Goal: Contribute content: Contribute content

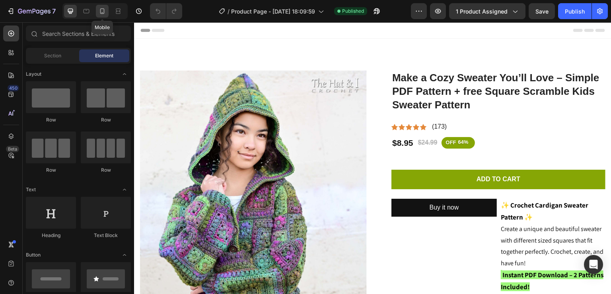
click at [99, 8] on icon at bounding box center [102, 11] width 8 height 8
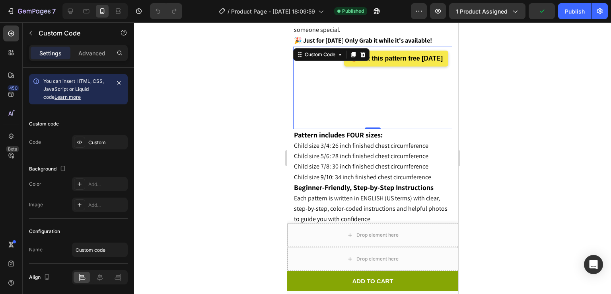
scroll to position [1072, 0]
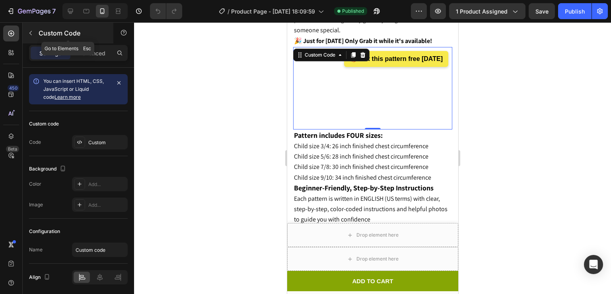
click at [29, 32] on icon "button" at bounding box center [30, 33] width 6 height 6
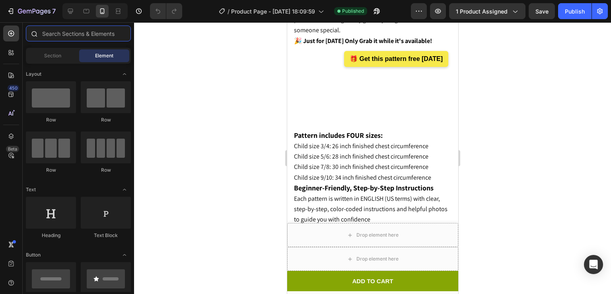
click at [70, 31] on input "text" at bounding box center [78, 33] width 105 height 16
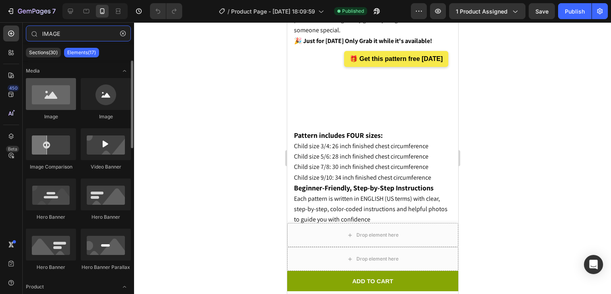
type input "IMAGE"
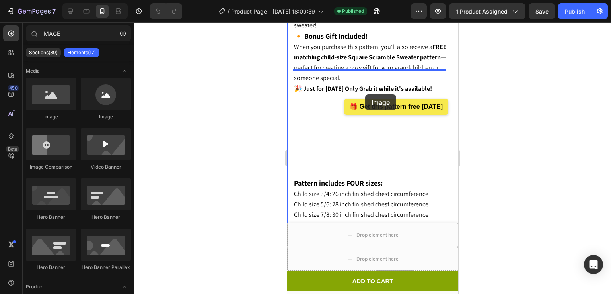
scroll to position [1014, 0]
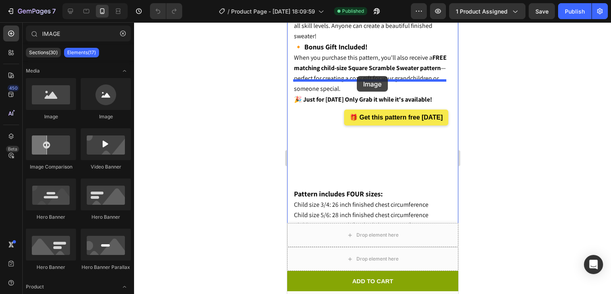
drag, startPoint x: 351, startPoint y: 121, endPoint x: 357, endPoint y: 76, distance: 45.3
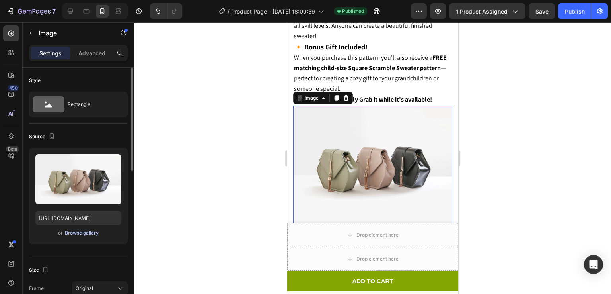
click at [81, 232] on div "Browse gallery" at bounding box center [82, 232] width 34 height 7
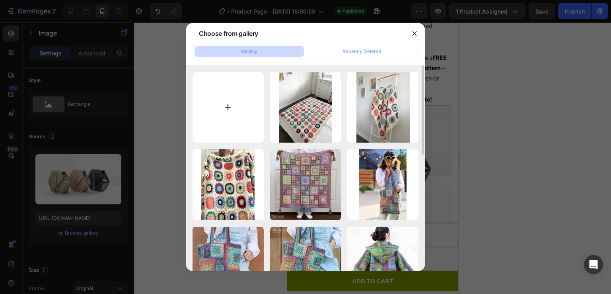
click at [260, 104] on input "file" at bounding box center [228, 107] width 71 height 71
type input "C:\fakepath\il_1588xN.6382040355_jgc2(3).jpg"
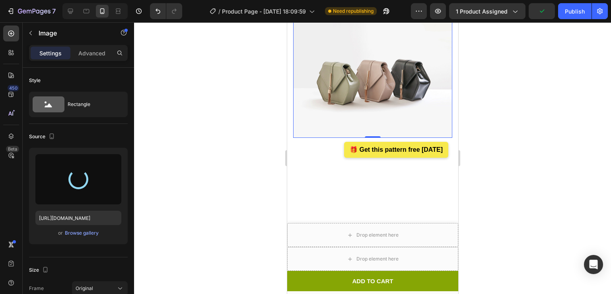
scroll to position [1121, 0]
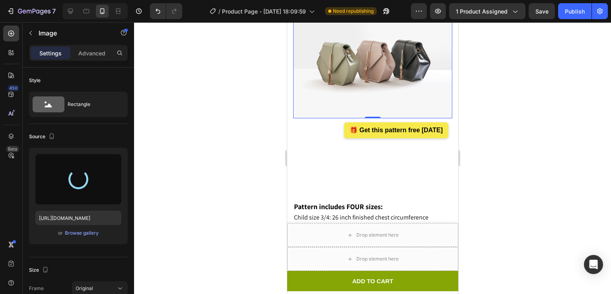
type input "https://cdn.shopify.com/s/files/1/0759/3512/1634/files/gempages_574415007119311…"
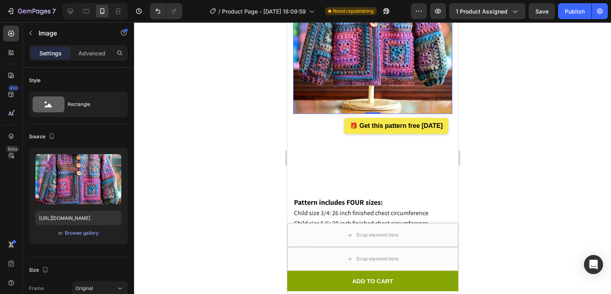
scroll to position [1168, 0]
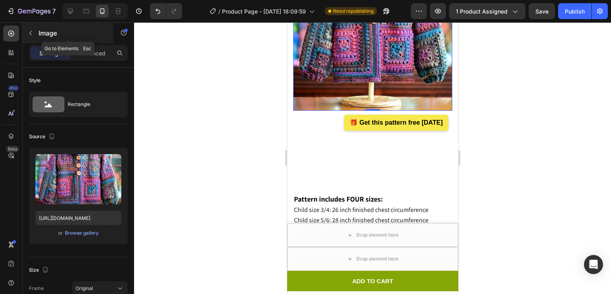
click at [28, 30] on icon "button" at bounding box center [30, 33] width 6 height 6
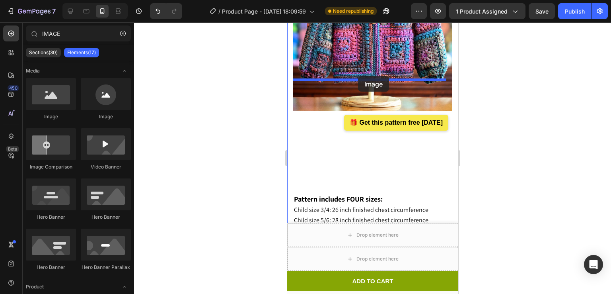
drag, startPoint x: 342, startPoint y: 107, endPoint x: 359, endPoint y: 76, distance: 35.3
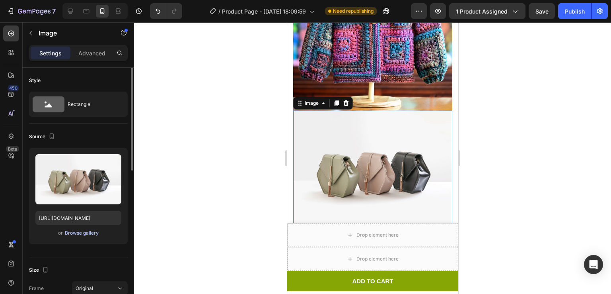
click at [76, 229] on div "Browse gallery" at bounding box center [82, 232] width 34 height 7
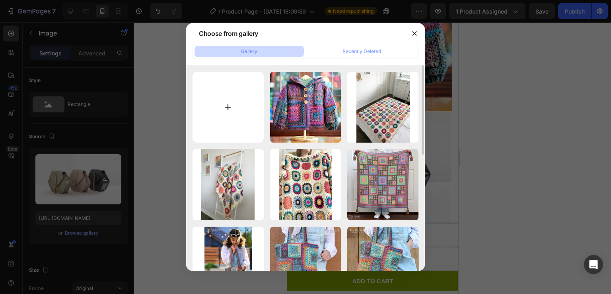
click at [245, 107] on input "file" at bounding box center [228, 107] width 71 height 71
type input "C:\fakepath\il_1588xN.6382040363_h5gf(3).jpg"
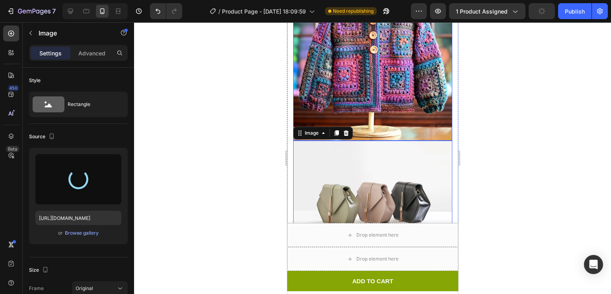
scroll to position [1141, 0]
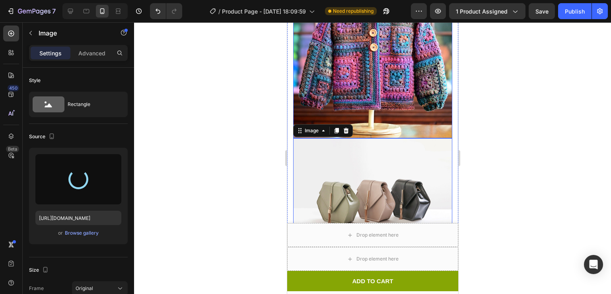
type input "https://cdn.shopify.com/s/files/1/0759/3512/1634/files/gempages_574415007119311…"
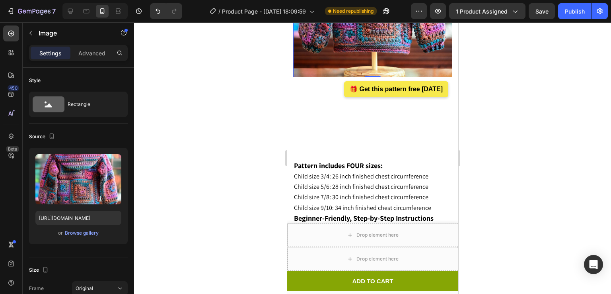
scroll to position [1361, 0]
click at [437, 15] on icon "button" at bounding box center [438, 11] width 8 height 8
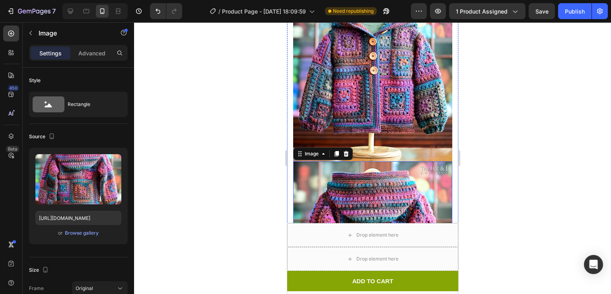
scroll to position [1108, 0]
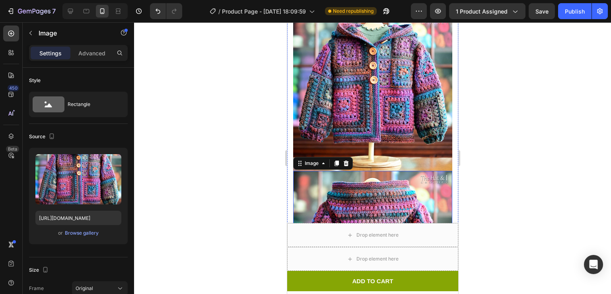
click at [366, 76] on img at bounding box center [372, 91] width 159 height 159
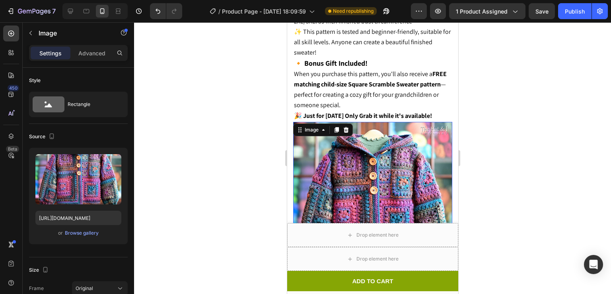
scroll to position [994, 0]
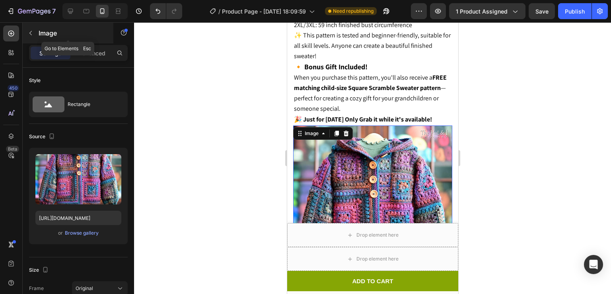
click at [29, 29] on button "button" at bounding box center [30, 33] width 13 height 13
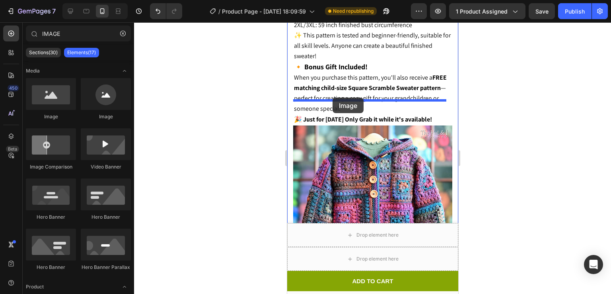
drag, startPoint x: 335, startPoint y: 121, endPoint x: 332, endPoint y: 97, distance: 23.2
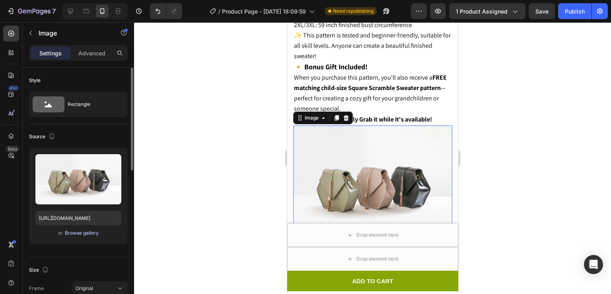
click at [79, 232] on div "Browse gallery" at bounding box center [82, 232] width 34 height 7
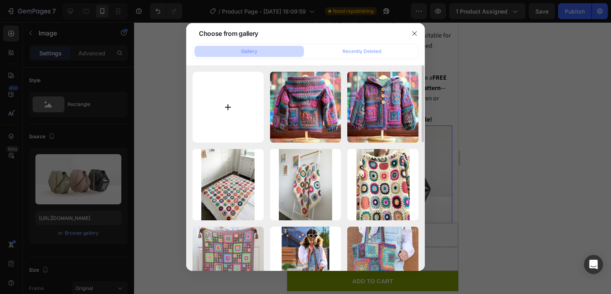
click at [230, 102] on input "file" at bounding box center [228, 107] width 71 height 71
type input "C:\fakepath\DeWatermark.ai_1756209764990.jpeg"
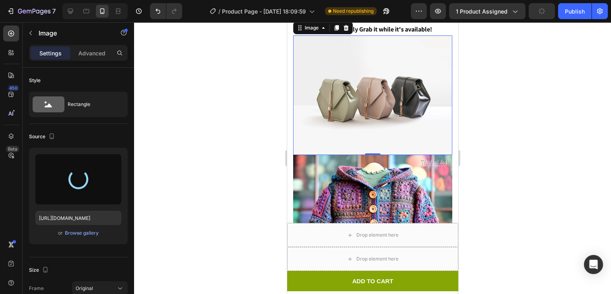
scroll to position [1085, 0]
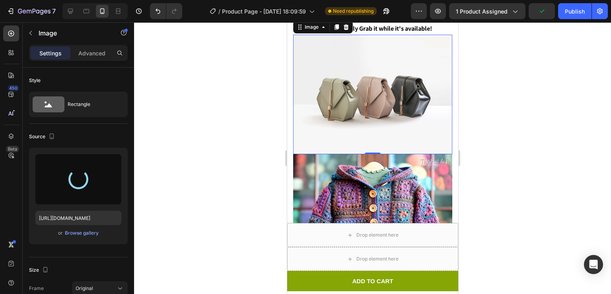
type input "[URL][DOMAIN_NAME]"
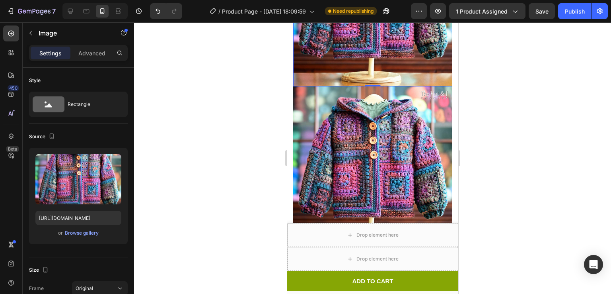
scroll to position [1215, 0]
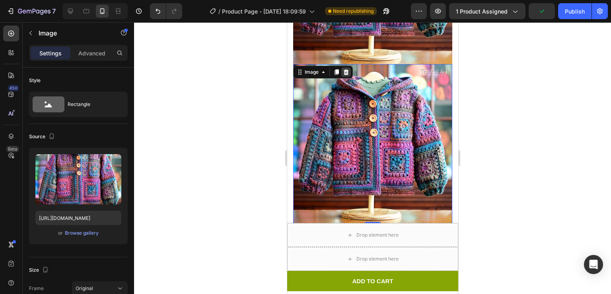
click at [346, 69] on icon at bounding box center [345, 72] width 5 height 6
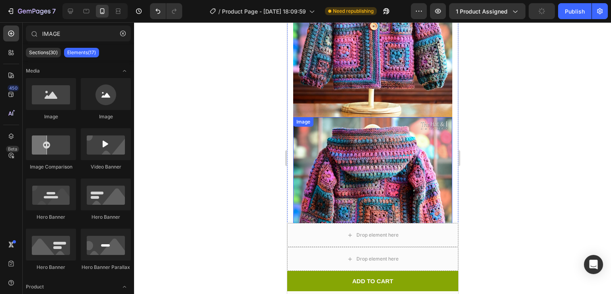
scroll to position [1160, 0]
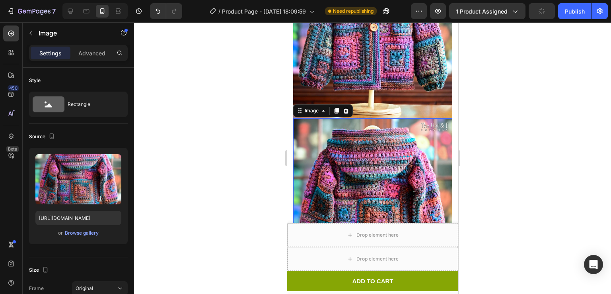
click at [349, 139] on img at bounding box center [372, 197] width 159 height 159
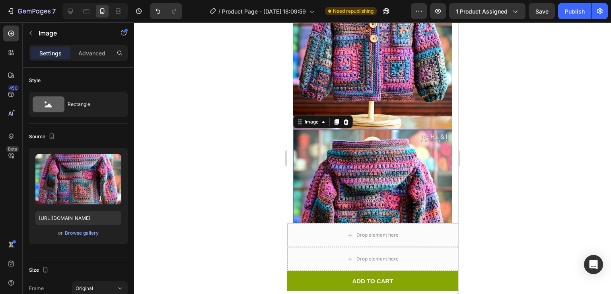
scroll to position [1210, 0]
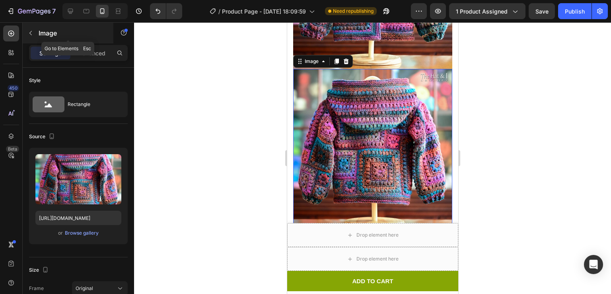
click at [26, 33] on button "button" at bounding box center [30, 33] width 13 height 13
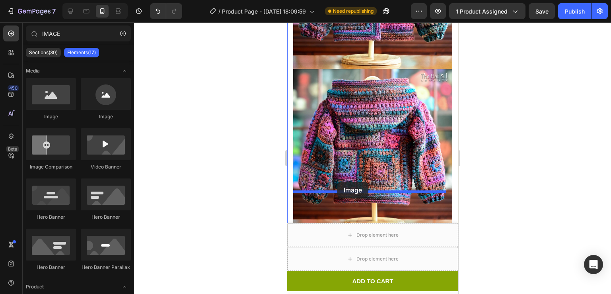
drag, startPoint x: 335, startPoint y: 124, endPoint x: 337, endPoint y: 182, distance: 58.2
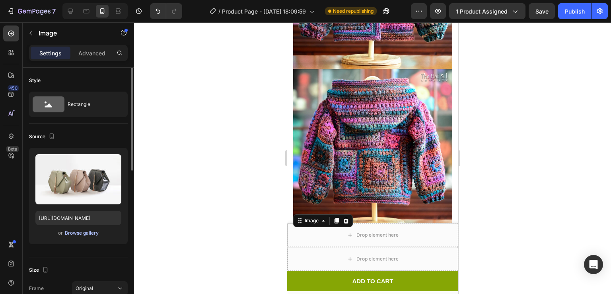
click at [83, 233] on div "Browse gallery" at bounding box center [82, 232] width 34 height 7
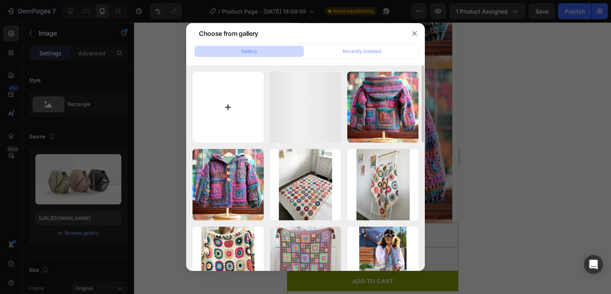
click at [232, 81] on input "file" at bounding box center [228, 107] width 71 height 71
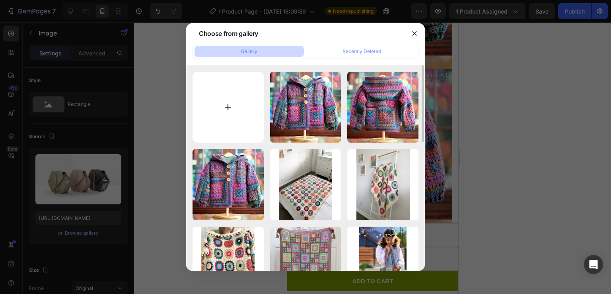
type input "C:\fakepath\DeWatermark.ai_1756210131213.jpeg"
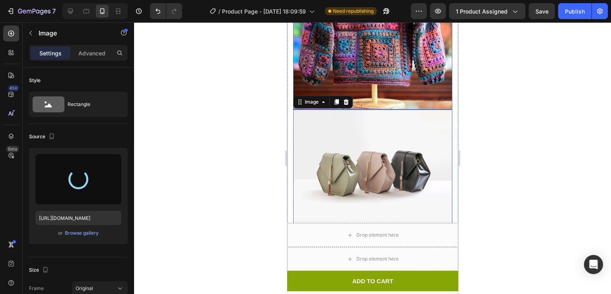
scroll to position [1332, 0]
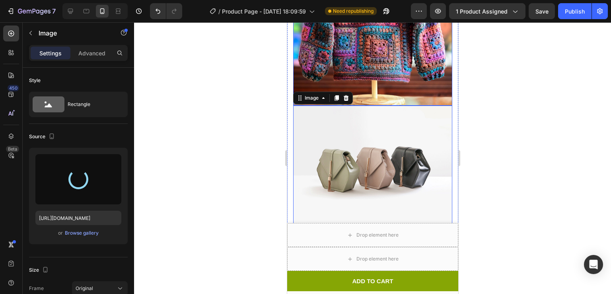
type input "https://cdn.shopify.com/s/files/1/0759/3512/1634/files/gempages_574415007119311…"
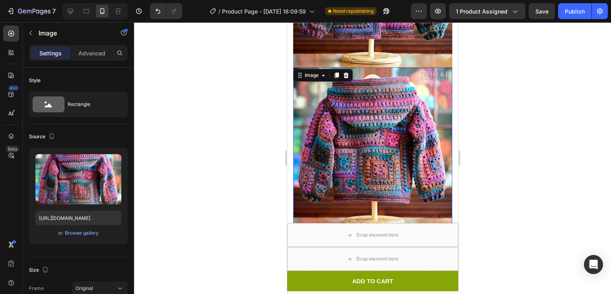
scroll to position [1207, 0]
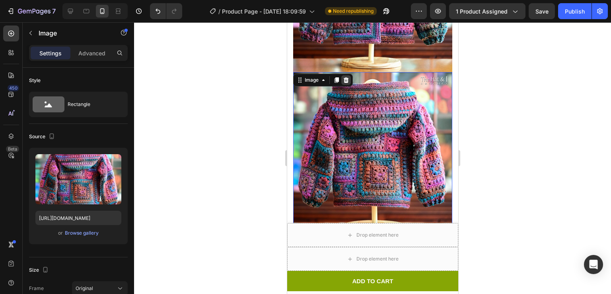
click at [344, 77] on icon at bounding box center [345, 80] width 5 height 6
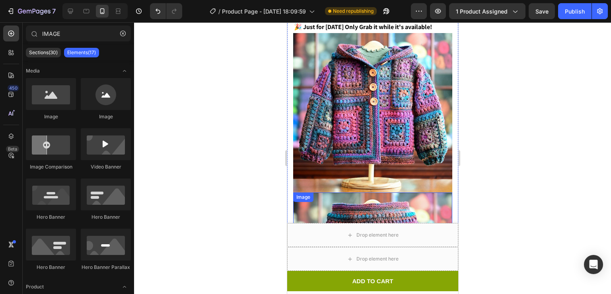
scroll to position [1019, 0]
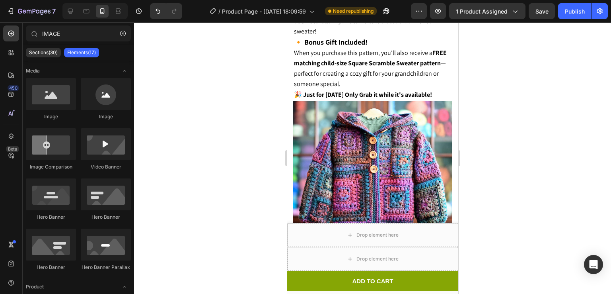
click at [524, 51] on div at bounding box center [372, 157] width 477 height 271
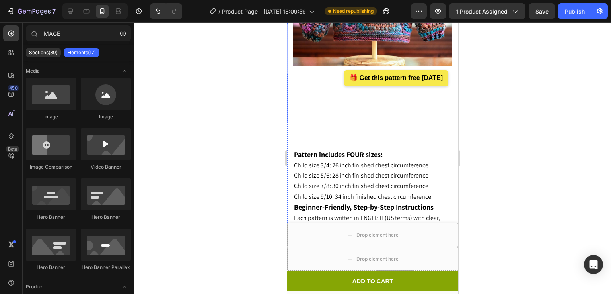
scroll to position [1378, 0]
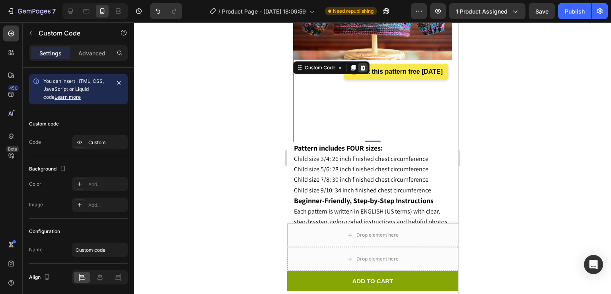
click at [359, 64] on icon at bounding box center [362, 67] width 6 height 6
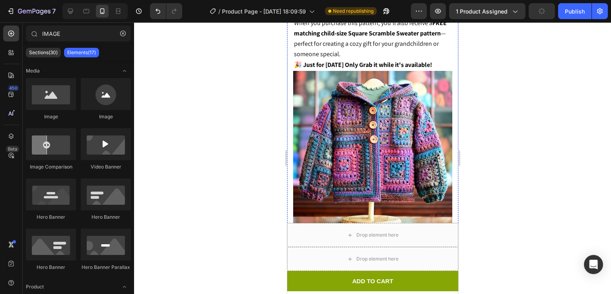
scroll to position [1045, 0]
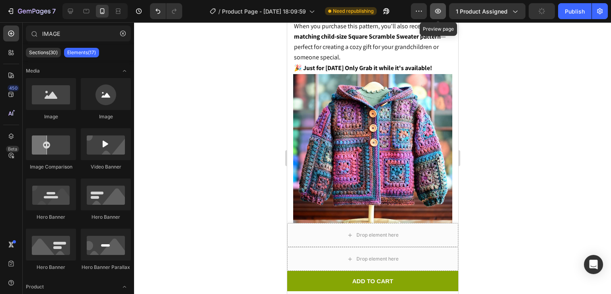
click at [441, 12] on icon "button" at bounding box center [438, 11] width 8 height 8
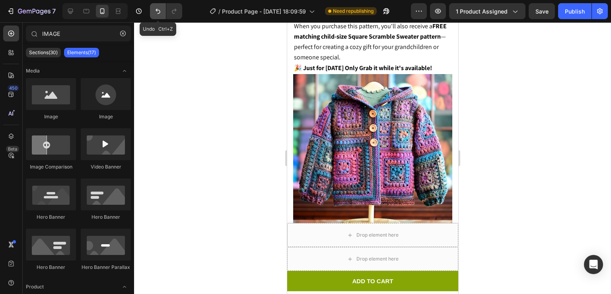
click at [157, 10] on icon "Undo/Redo" at bounding box center [158, 11] width 5 height 5
click at [445, 7] on button "button" at bounding box center [438, 11] width 16 height 16
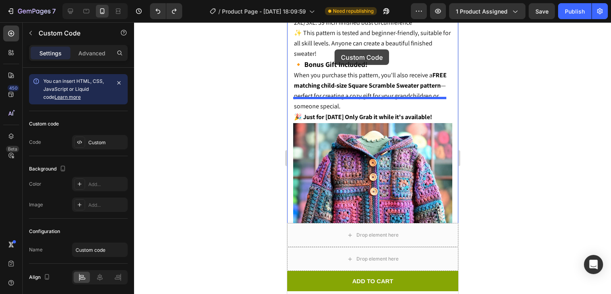
scroll to position [967, 0]
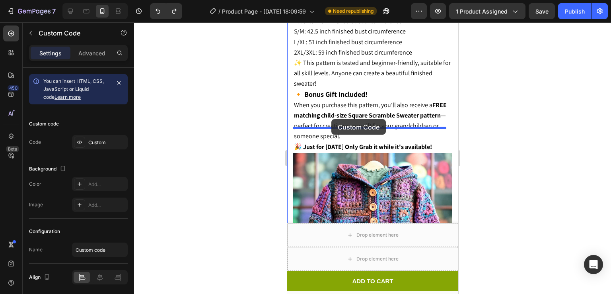
drag, startPoint x: 344, startPoint y: 183, endPoint x: 331, endPoint y: 119, distance: 65.0
click at [331, 119] on div "iPhone 15 Pro Max ( 430 px) iPhone 13 Mini iPhone 13 Pro iPhone 11 Pro Max iPho…" at bounding box center [372, 228] width 171 height 2344
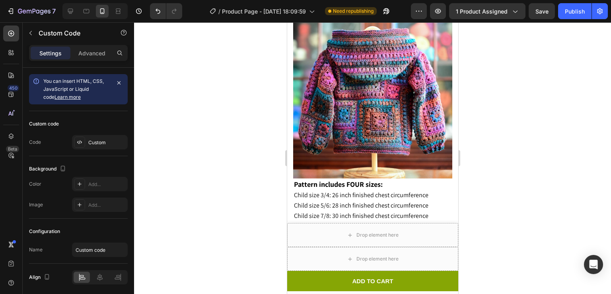
scroll to position [1341, 0]
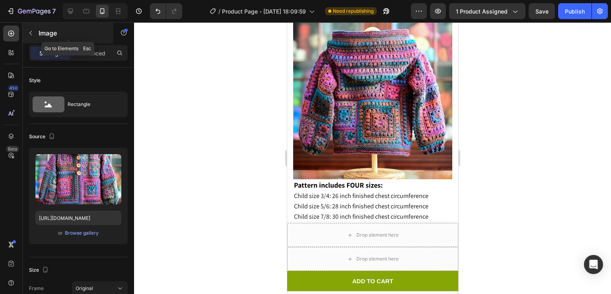
click at [29, 33] on icon "button" at bounding box center [30, 33] width 6 height 6
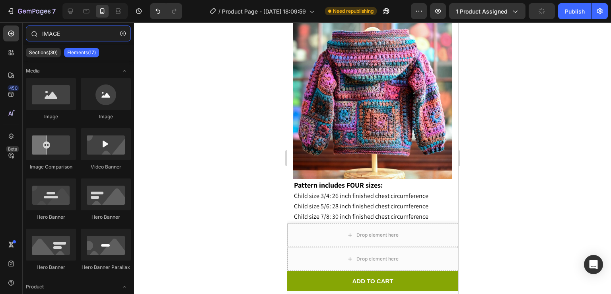
click at [62, 31] on input "IMAGE" at bounding box center [78, 33] width 105 height 16
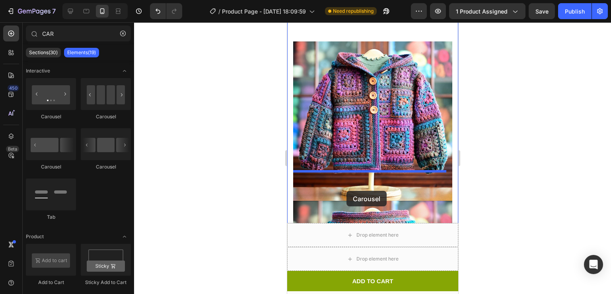
scroll to position [1162, 0]
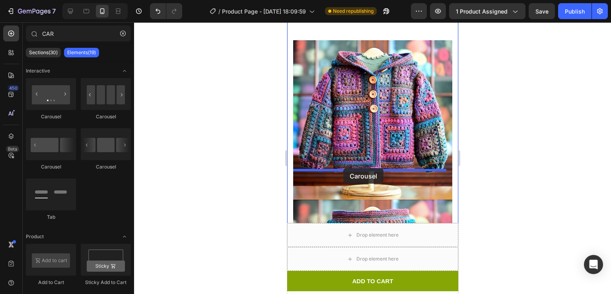
drag, startPoint x: 328, startPoint y: 126, endPoint x: 343, endPoint y: 168, distance: 44.7
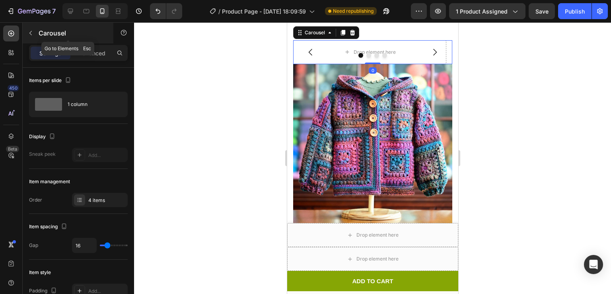
click at [30, 31] on icon "button" at bounding box center [30, 33] width 6 height 6
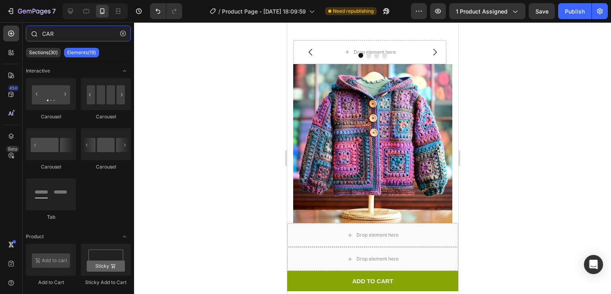
click at [74, 27] on input "CAR" at bounding box center [78, 33] width 105 height 16
type input "C"
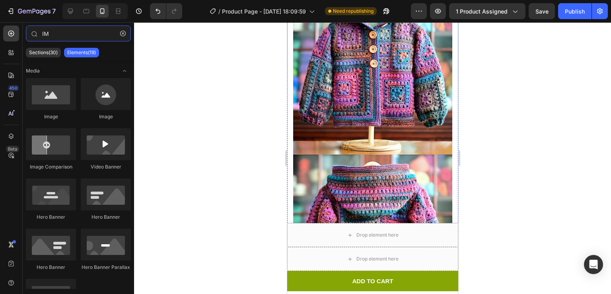
scroll to position [1242, 0]
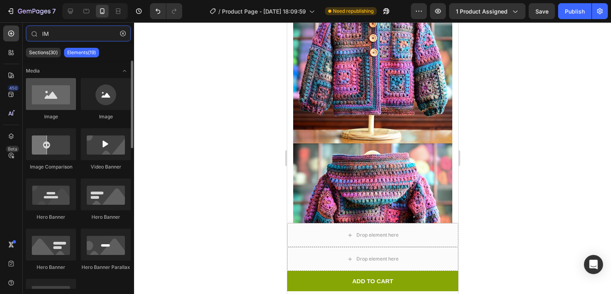
type input "IM"
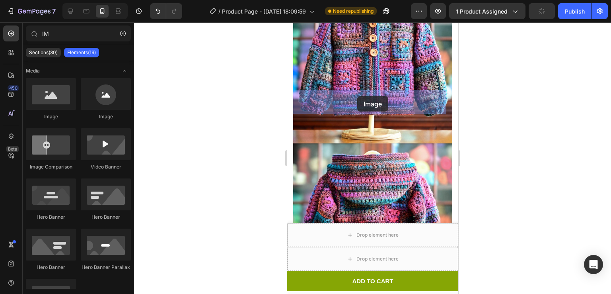
drag, startPoint x: 340, startPoint y: 124, endPoint x: 357, endPoint y: 96, distance: 33.0
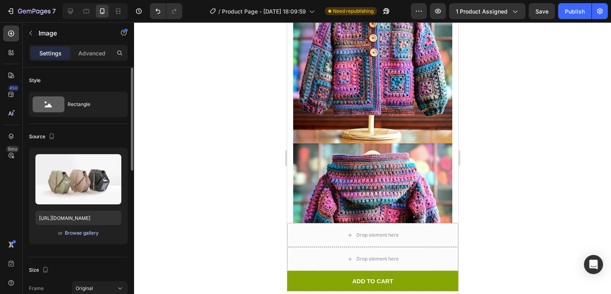
click at [81, 235] on div "Browse gallery" at bounding box center [82, 232] width 34 height 7
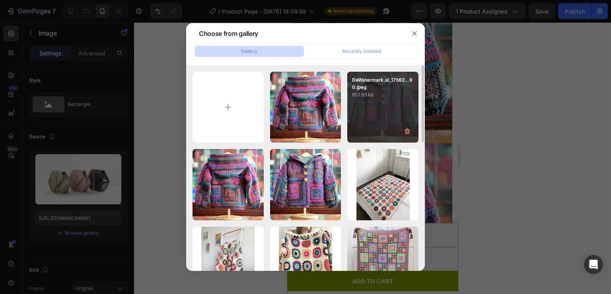
click at [382, 103] on div "DeWatermark.ai_17562...90.jpeg 601.83 kb" at bounding box center [382, 107] width 71 height 71
type input "[URL][DOMAIN_NAME]"
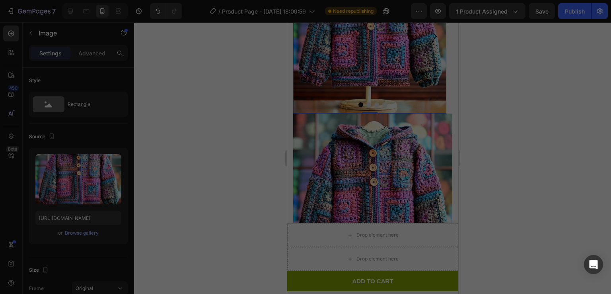
click at [382, 103] on div "DeWatermark.ai_17562...90.jpeg 601.83 kb" at bounding box center [382, 107] width 71 height 71
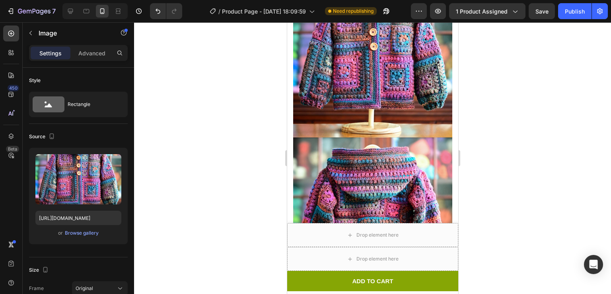
scroll to position [1377, 0]
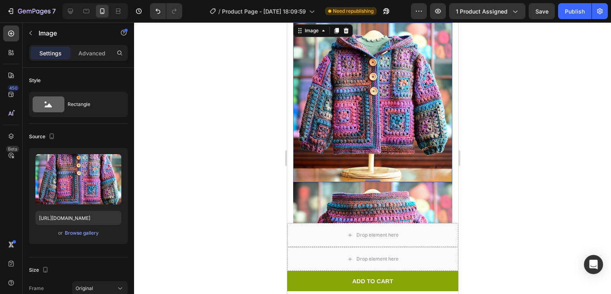
scroll to position [1340, 0]
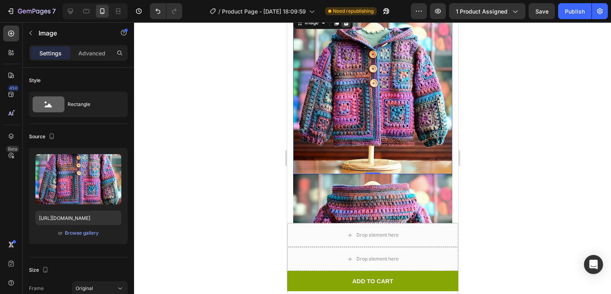
click at [345, 25] on icon at bounding box center [345, 23] width 5 height 6
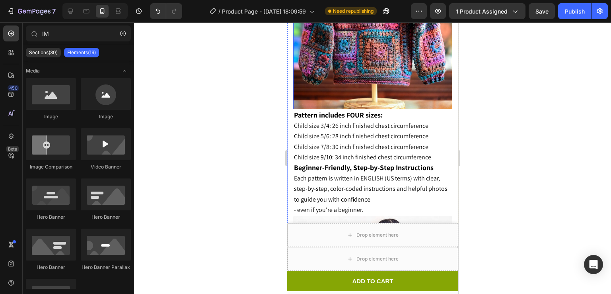
scroll to position [1426, 0]
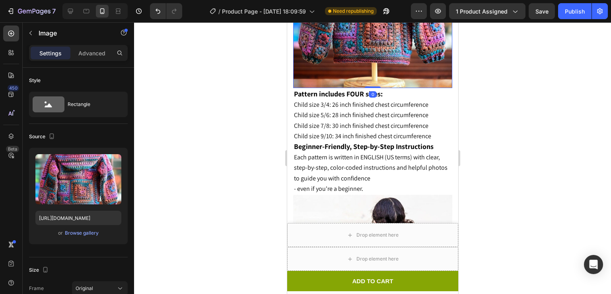
click at [389, 88] on img at bounding box center [372, 8] width 159 height 159
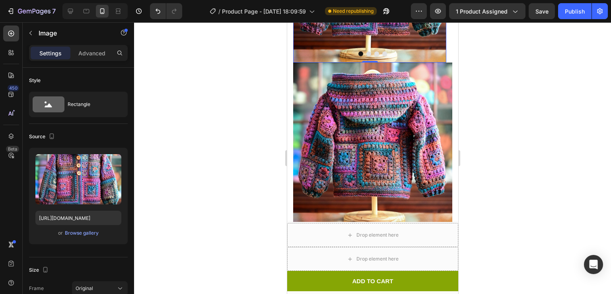
scroll to position [1292, 0]
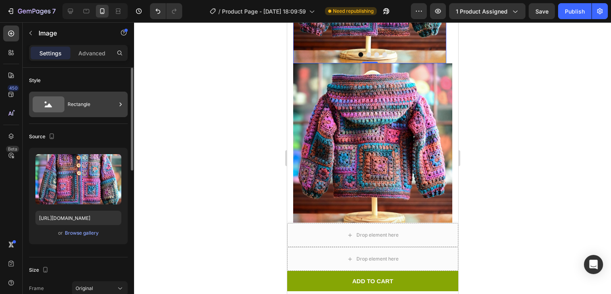
click at [90, 101] on div "Rectangle" at bounding box center [92, 104] width 49 height 18
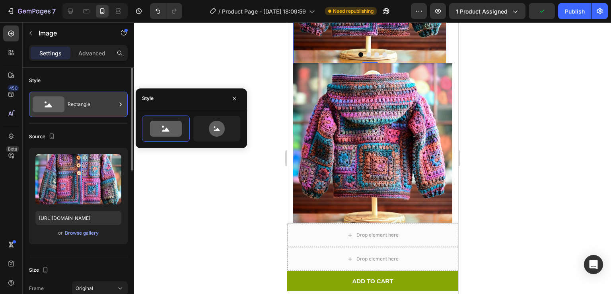
click at [90, 101] on div "Rectangle" at bounding box center [92, 104] width 49 height 18
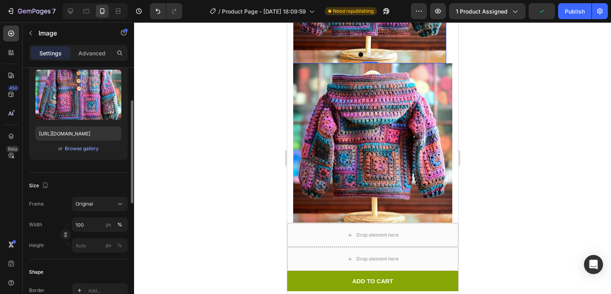
scroll to position [92, 0]
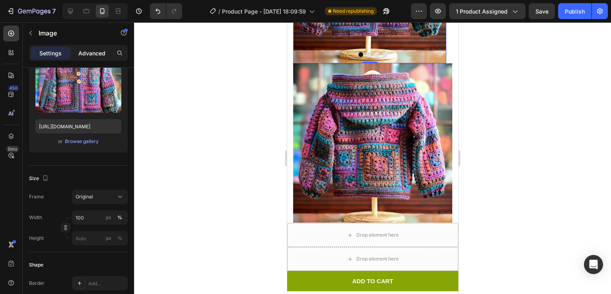
drag, startPoint x: 57, startPoint y: 54, endPoint x: 102, endPoint y: 56, distance: 45.0
click at [102, 56] on div "Settings Advanced" at bounding box center [79, 53] width 96 height 13
click at [102, 56] on p "Advanced" at bounding box center [91, 53] width 27 height 8
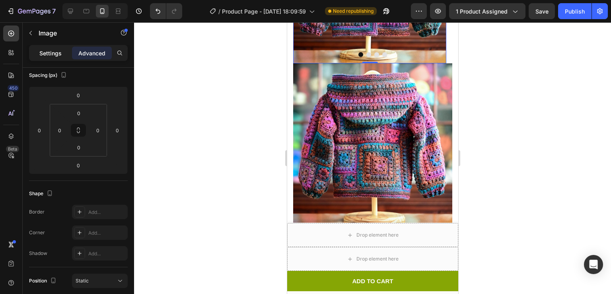
click at [49, 48] on div "Settings" at bounding box center [51, 53] width 40 height 13
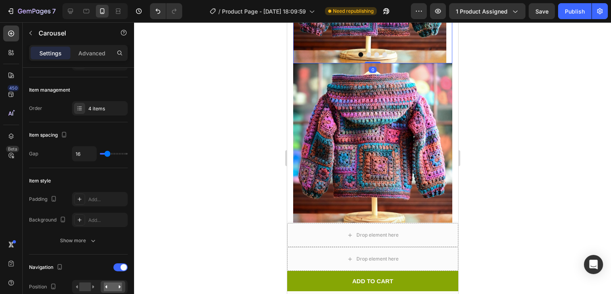
click at [366, 57] on button "Dot" at bounding box center [368, 54] width 5 height 5
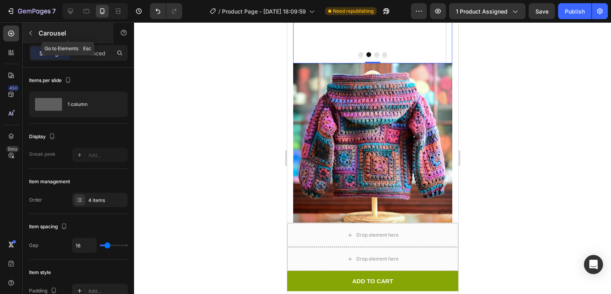
click at [30, 31] on icon "button" at bounding box center [30, 33] width 6 height 6
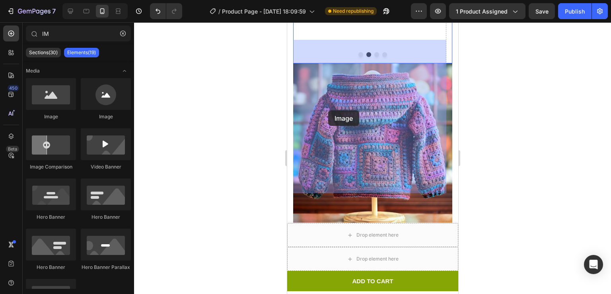
drag, startPoint x: 336, startPoint y: 107, endPoint x: 329, endPoint y: 110, distance: 7.7
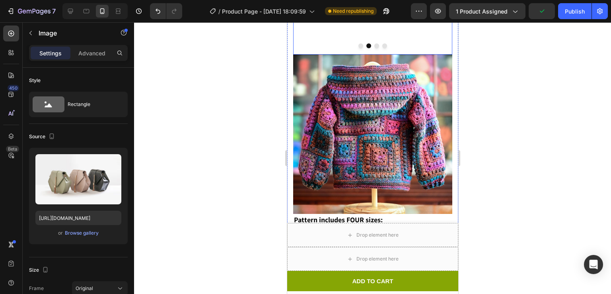
scroll to position [1301, 0]
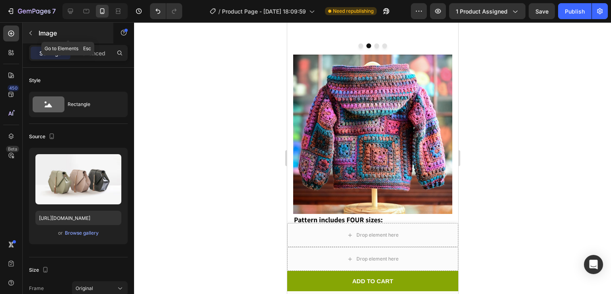
click at [27, 32] on icon "button" at bounding box center [30, 33] width 6 height 6
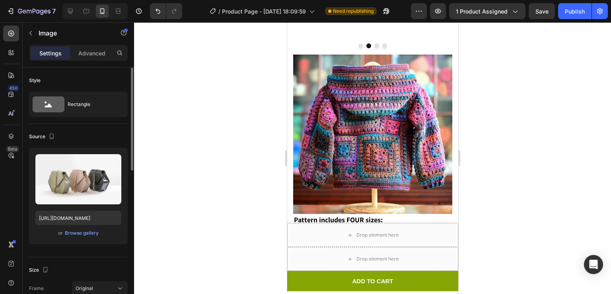
click at [85, 228] on div "or Browse gallery" at bounding box center [78, 233] width 86 height 10
click at [88, 234] on div "Browse gallery" at bounding box center [82, 232] width 34 height 7
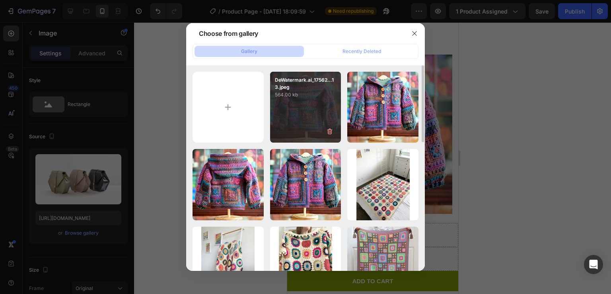
click at [318, 105] on div "DeWatermark.ai_17562...13.jpeg 564.00 kb" at bounding box center [305, 107] width 71 height 71
type input "https://cdn.shopify.com/s/files/1/0759/3512/1634/files/gempages_574415007119311…"
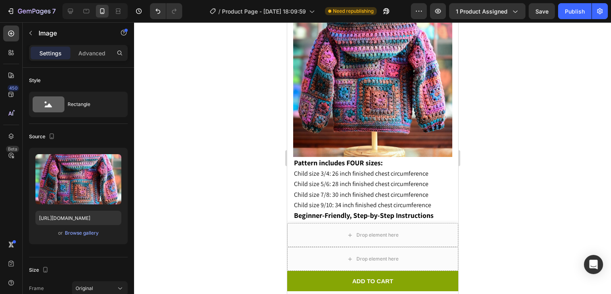
scroll to position [1358, 0]
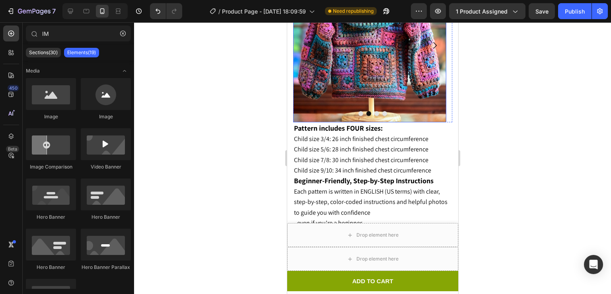
scroll to position [1237, 0]
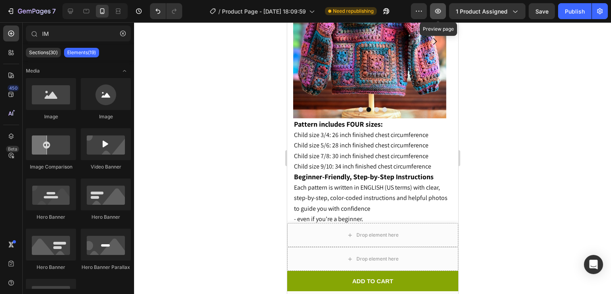
click at [436, 13] on icon "button" at bounding box center [438, 11] width 8 height 8
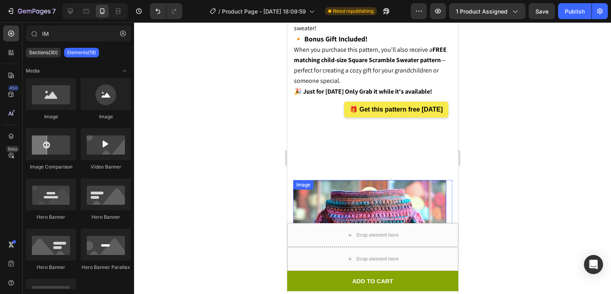
scroll to position [1020, 0]
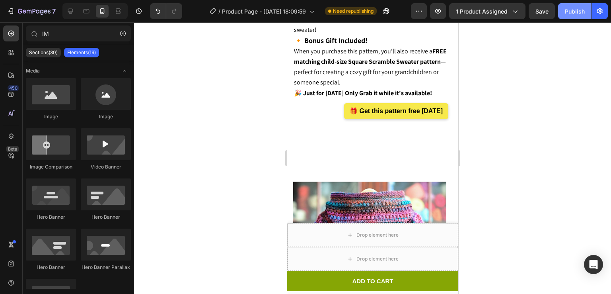
click at [574, 9] on div "Publish" at bounding box center [575, 11] width 20 height 8
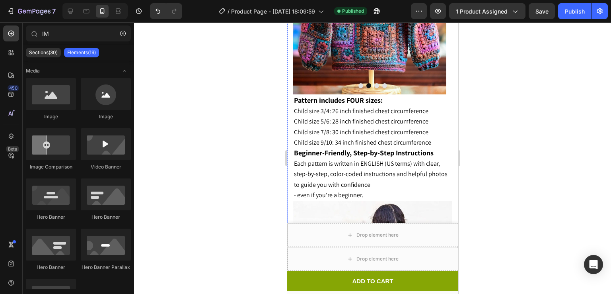
scroll to position [1307, 0]
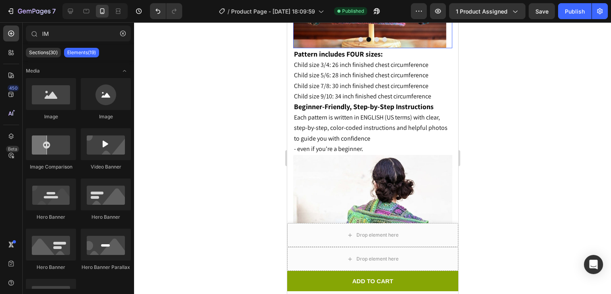
click at [374, 42] on button "Dot" at bounding box center [376, 39] width 5 height 5
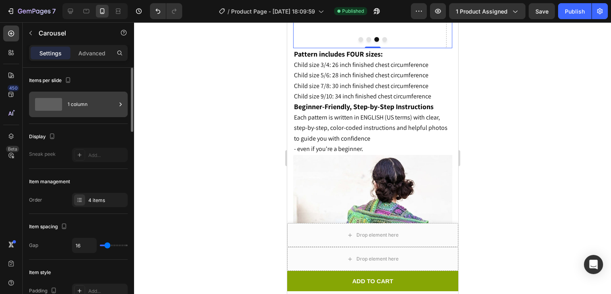
click at [66, 106] on div "1 column" at bounding box center [78, 104] width 99 height 25
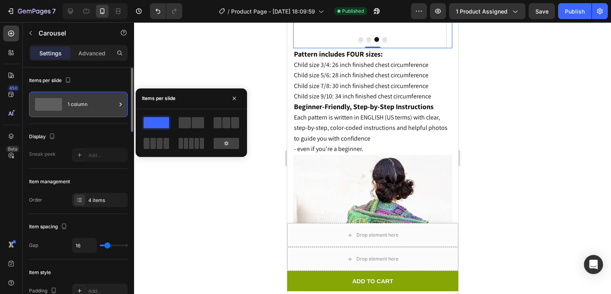
click at [66, 106] on div "1 column" at bounding box center [78, 104] width 99 height 25
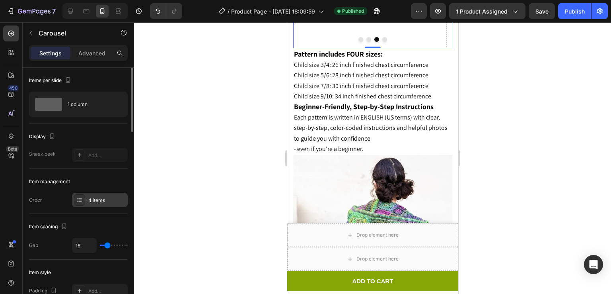
click at [90, 197] on div "4 items" at bounding box center [106, 200] width 37 height 7
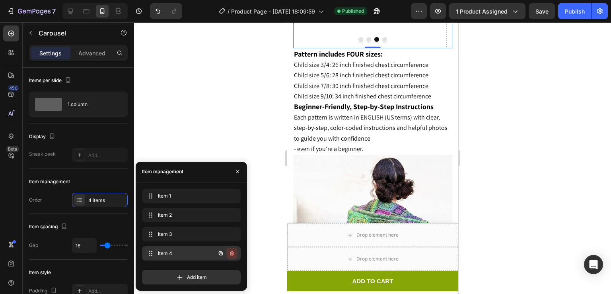
click at [234, 255] on icon "button" at bounding box center [232, 253] width 6 height 6
click at [228, 252] on div "Delete" at bounding box center [226, 253] width 15 height 7
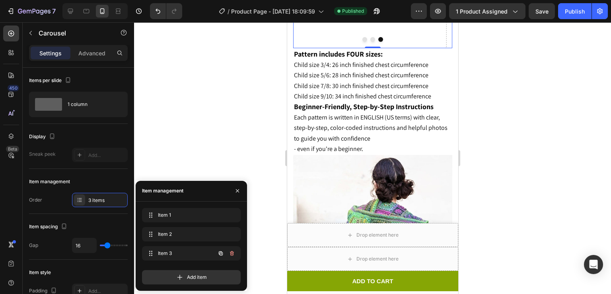
click at [228, 252] on button "button" at bounding box center [231, 253] width 11 height 11
click at [228, 251] on div "Delete" at bounding box center [226, 253] width 15 height 7
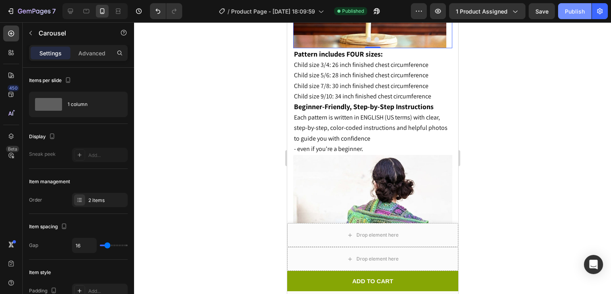
click at [563, 11] on button "Publish" at bounding box center [574, 11] width 33 height 16
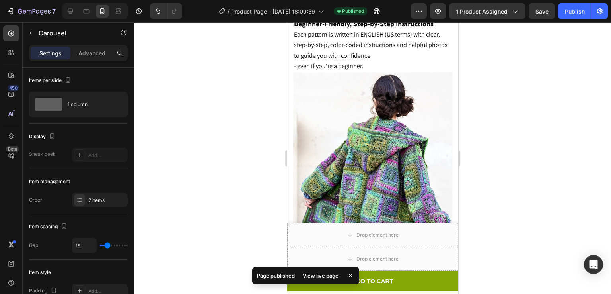
scroll to position [1390, 0]
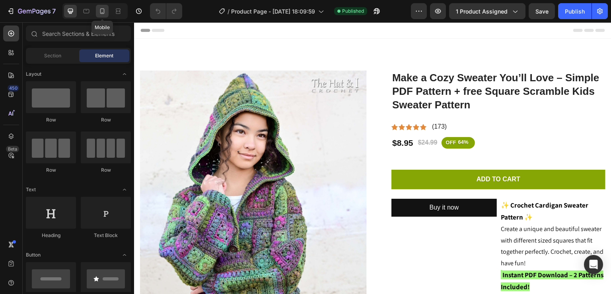
click at [102, 10] on icon at bounding box center [102, 11] width 8 height 8
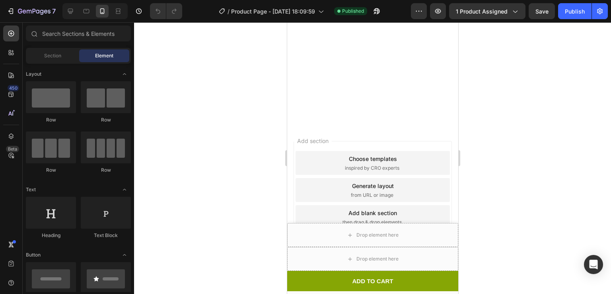
scroll to position [1256, 0]
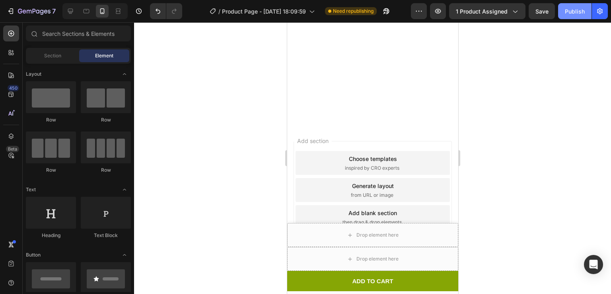
drag, startPoint x: 592, startPoint y: 8, endPoint x: 574, endPoint y: 9, distance: 18.3
click at [574, 9] on div "Publish" at bounding box center [583, 11] width 50 height 16
click at [574, 9] on div "Publish" at bounding box center [575, 11] width 20 height 8
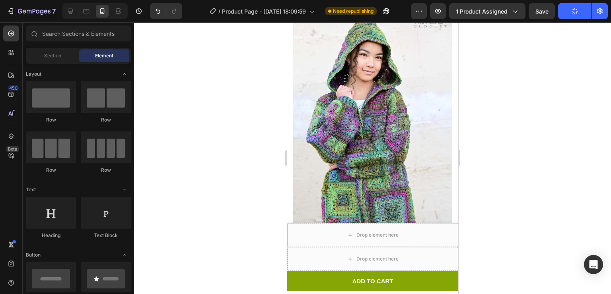
scroll to position [0, 0]
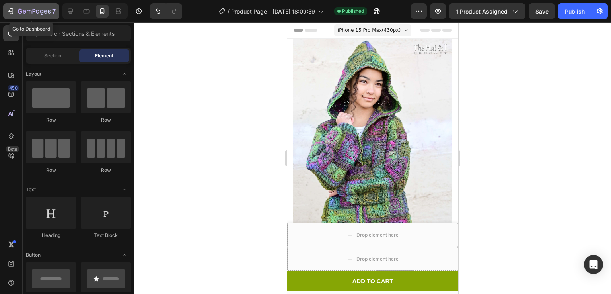
click at [16, 18] on button "7" at bounding box center [31, 11] width 56 height 16
